Goal: Information Seeking & Learning: Learn about a topic

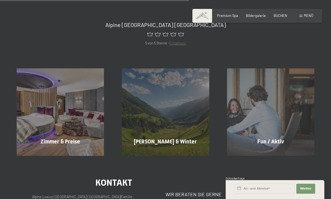
scroll to position [258, 0]
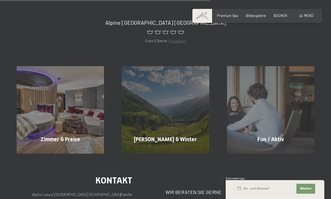
click at [174, 109] on div "Sommer & Winter Mehr erfahren" at bounding box center [165, 109] width 105 height 87
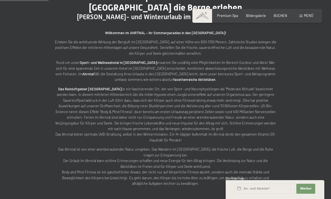
scroll to position [217, 0]
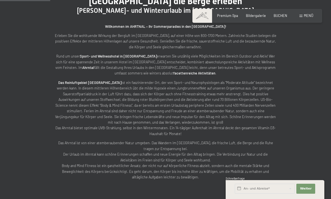
click at [303, 17] on div "Menü" at bounding box center [307, 15] width 14 height 5
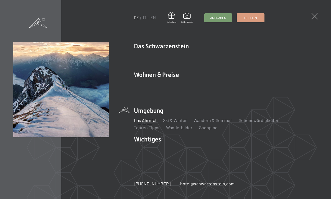
click at [220, 123] on link "Wandern & Sommer" at bounding box center [213, 119] width 39 height 5
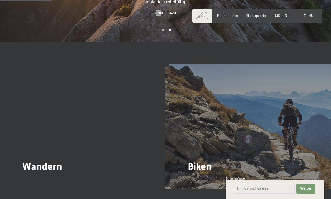
scroll to position [414, 0]
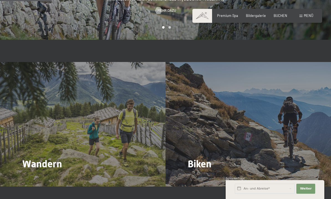
click at [33, 177] on span "Mehr dazu" at bounding box center [33, 179] width 19 height 5
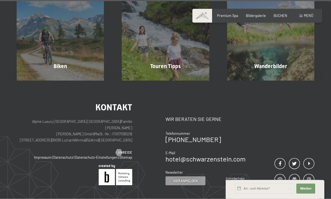
scroll to position [1724, 0]
